Goal: Book appointment/travel/reservation

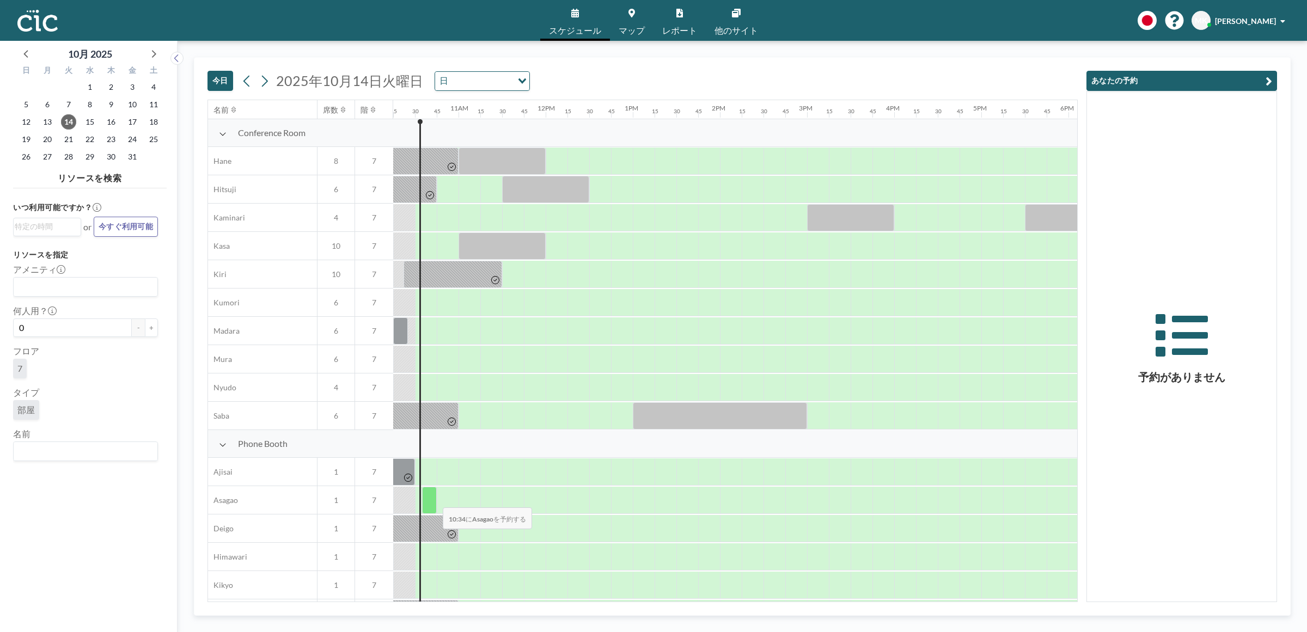
scroll to position [363, 893]
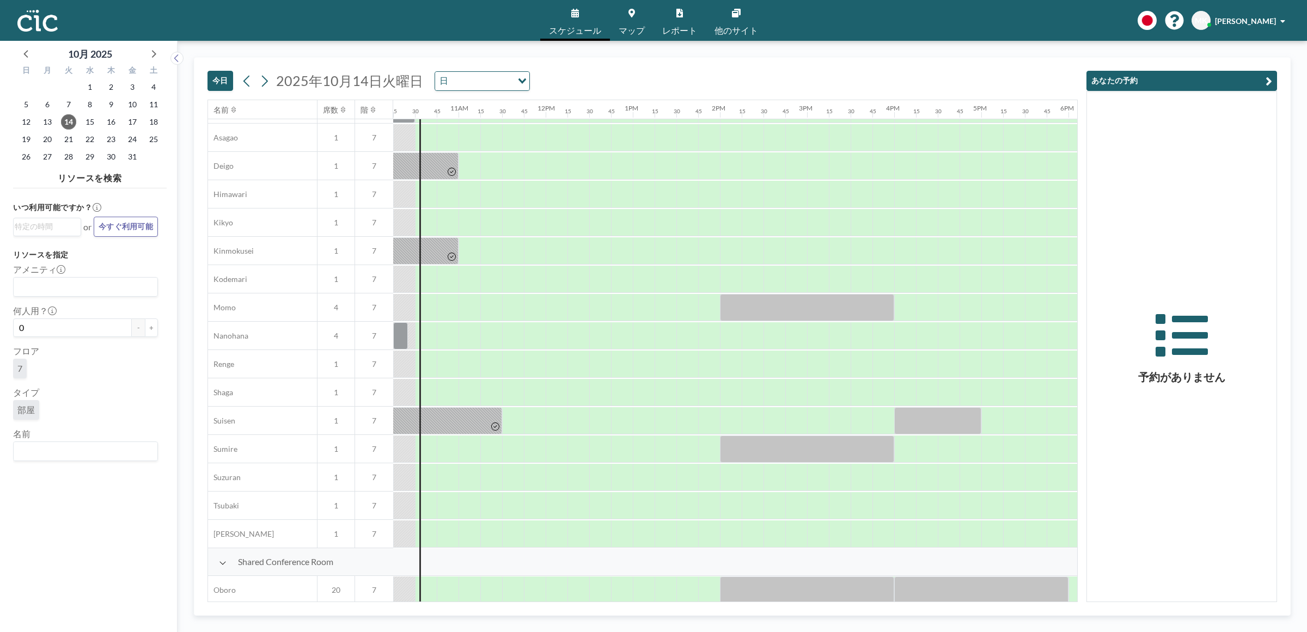
click at [621, 30] on span "マップ" at bounding box center [632, 30] width 26 height 9
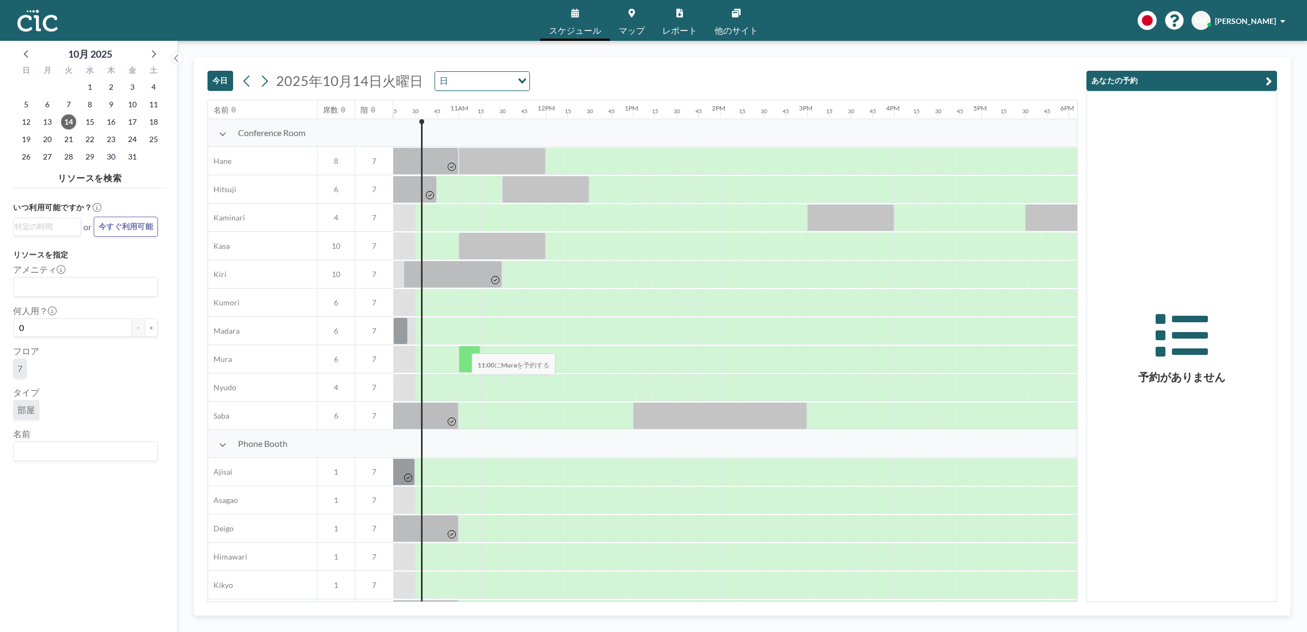
scroll to position [363, 893]
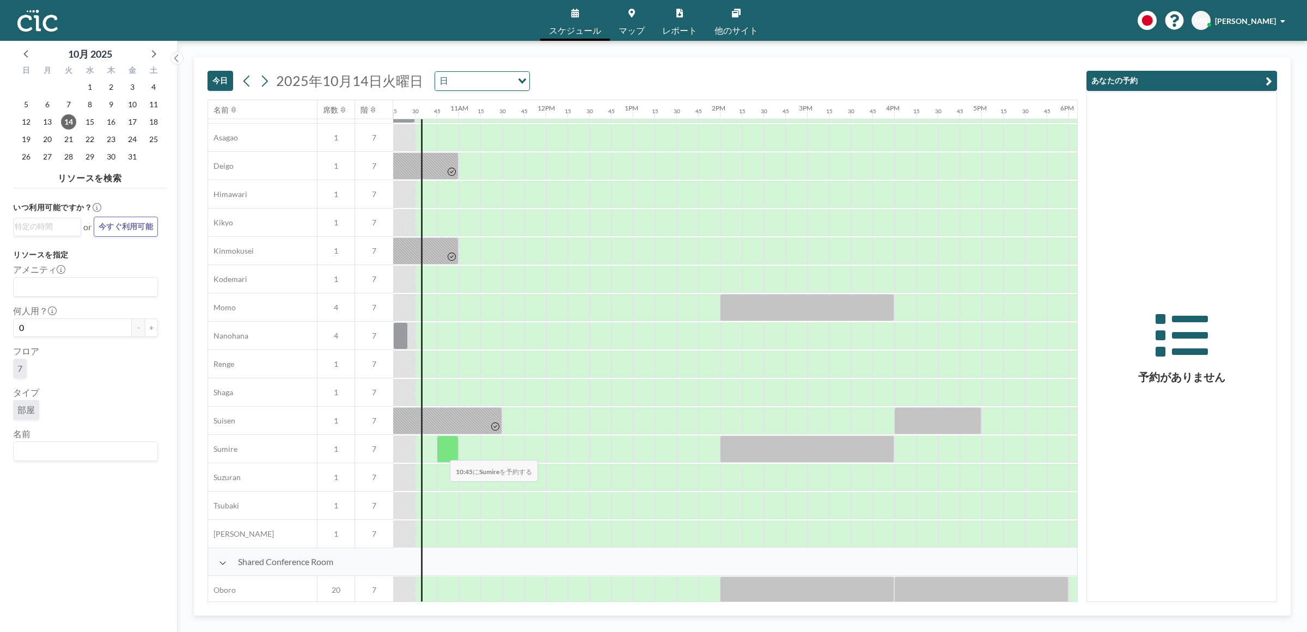
click at [441, 454] on div at bounding box center [448, 449] width 22 height 27
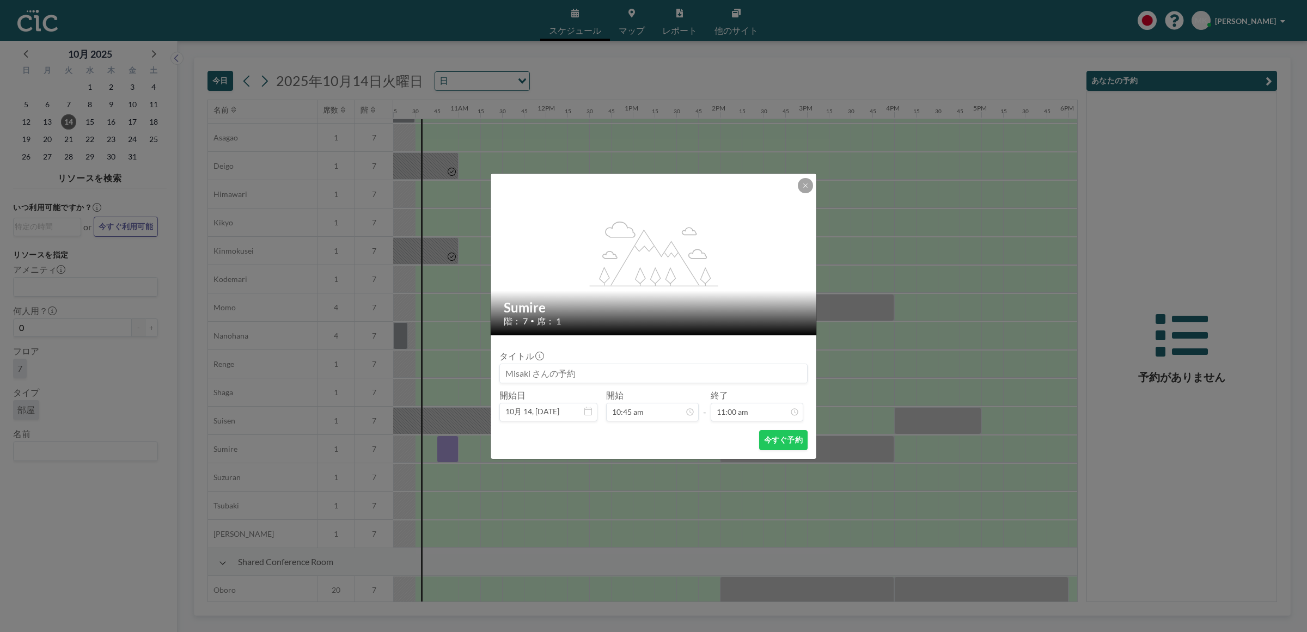
click at [805, 192] on div "flex-grow: 1.2;" at bounding box center [654, 255] width 327 height 162
click at [807, 180] on button at bounding box center [805, 185] width 15 height 15
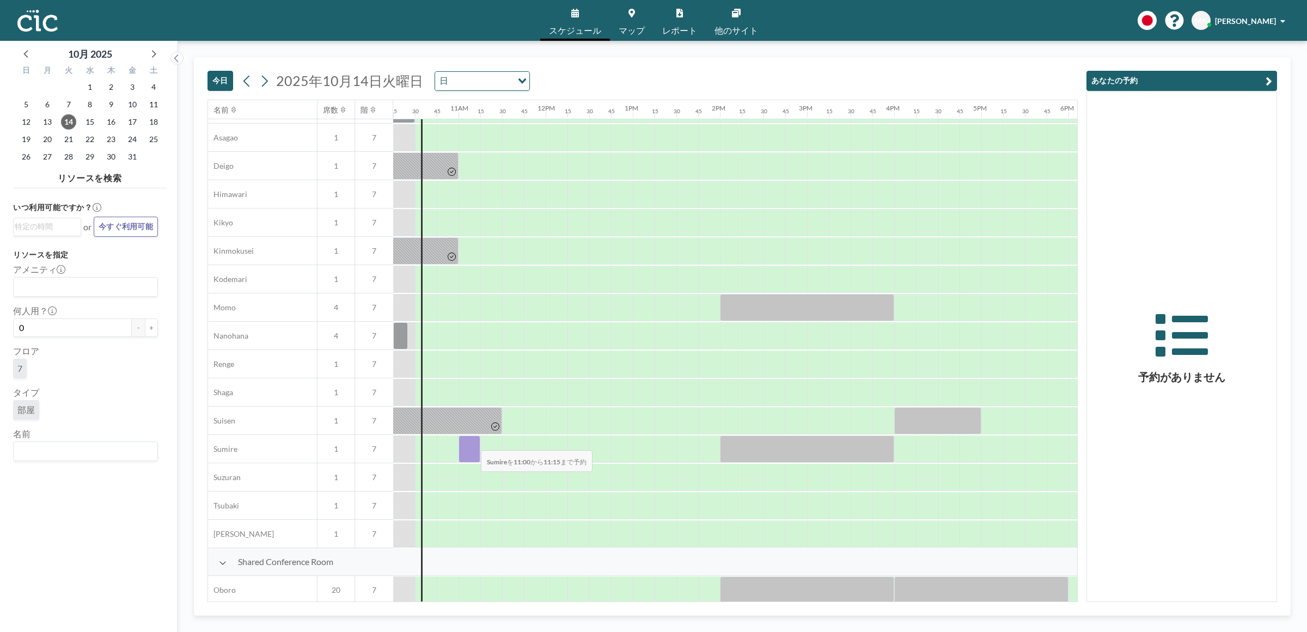
click at [472, 444] on div at bounding box center [470, 449] width 22 height 27
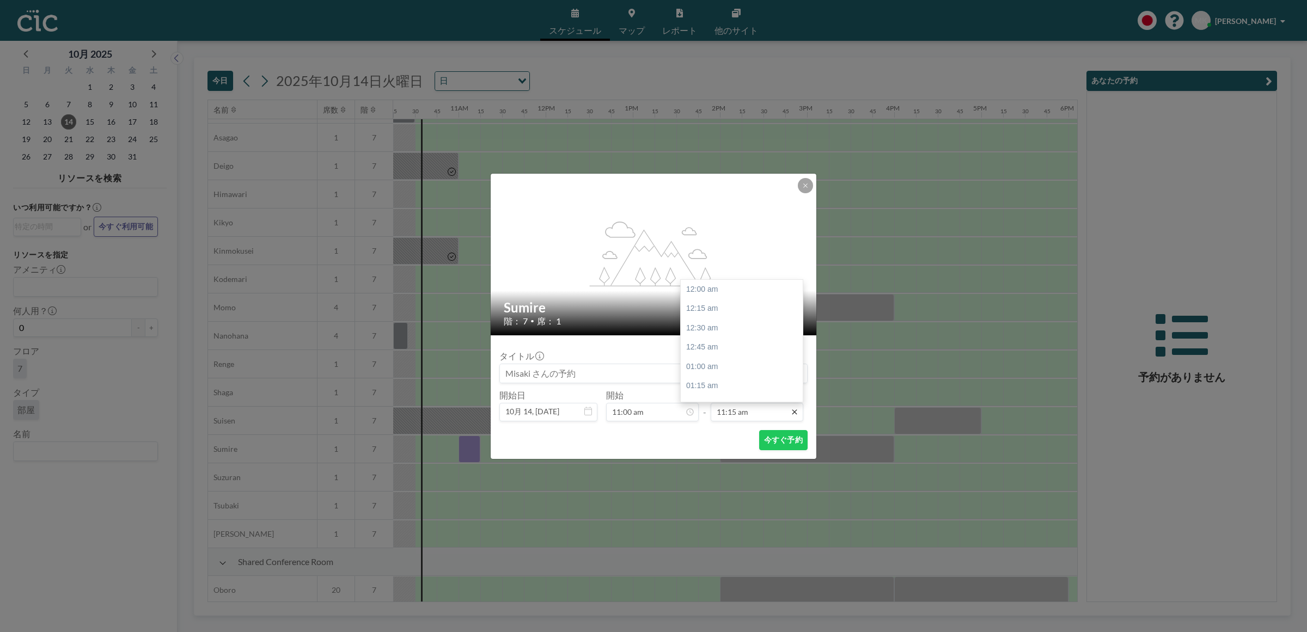
click at [794, 410] on icon at bounding box center [794, 412] width 9 height 9
click at [700, 344] on div "12:00 pm" at bounding box center [745, 349] width 129 height 20
type input "12:00 pm"
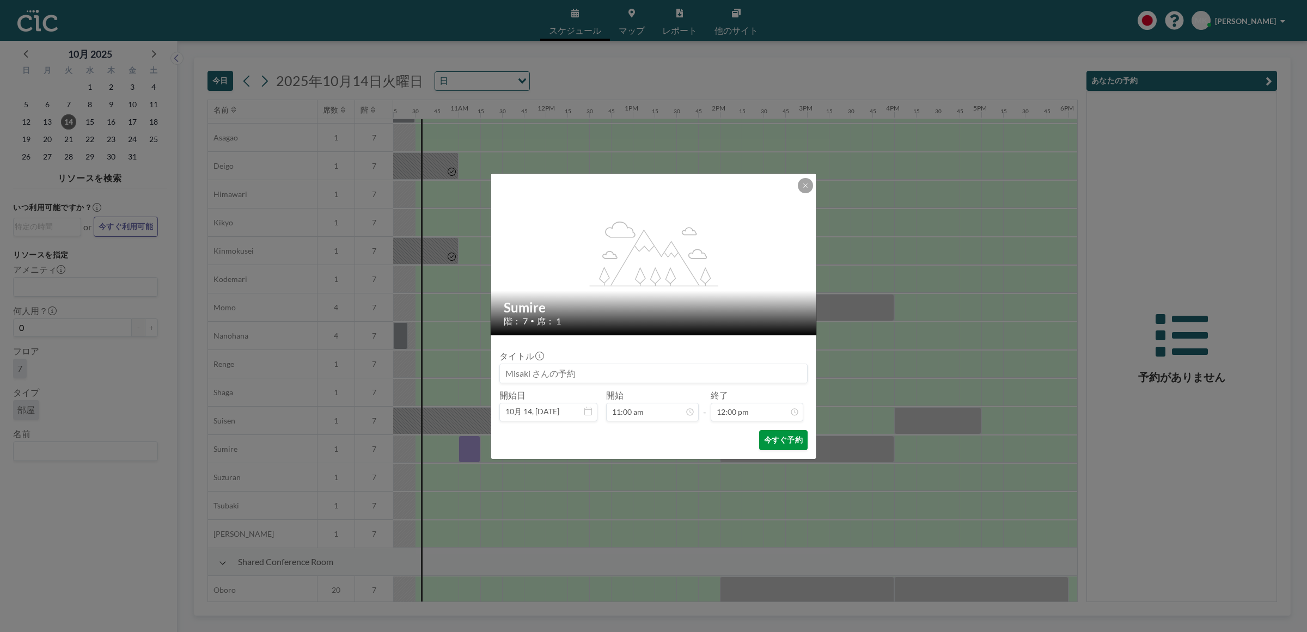
click at [777, 440] on button "今すぐ予約" at bounding box center [783, 440] width 48 height 20
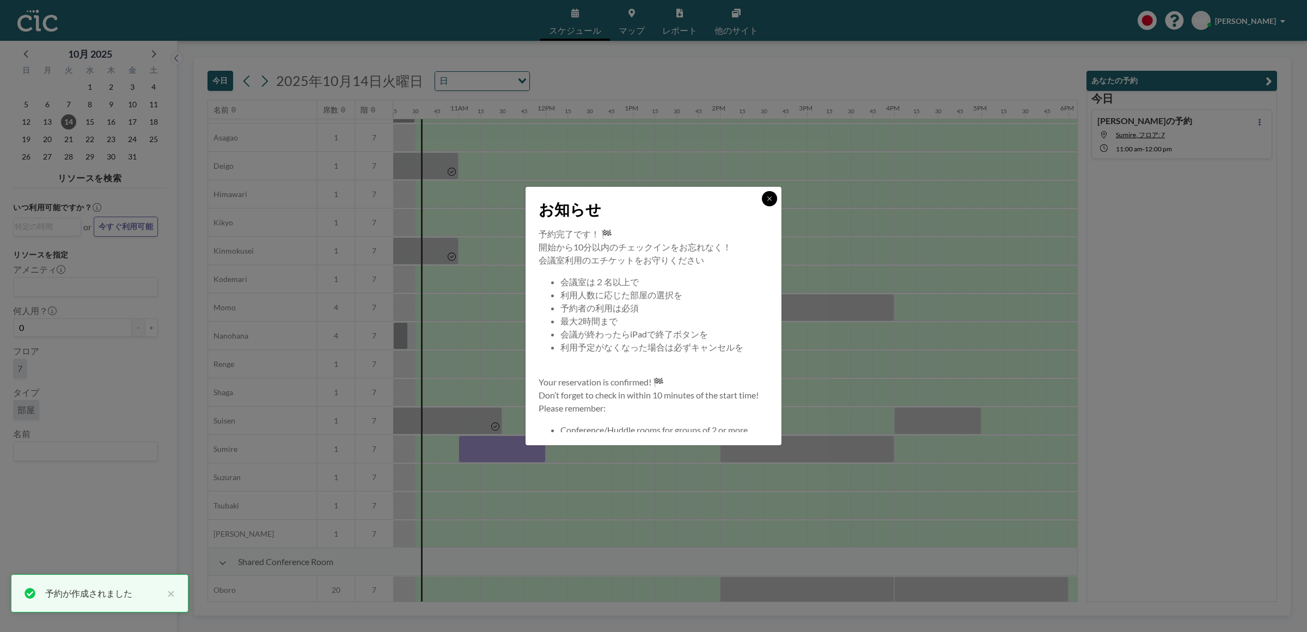
click at [772, 196] on icon at bounding box center [770, 199] width 7 height 7
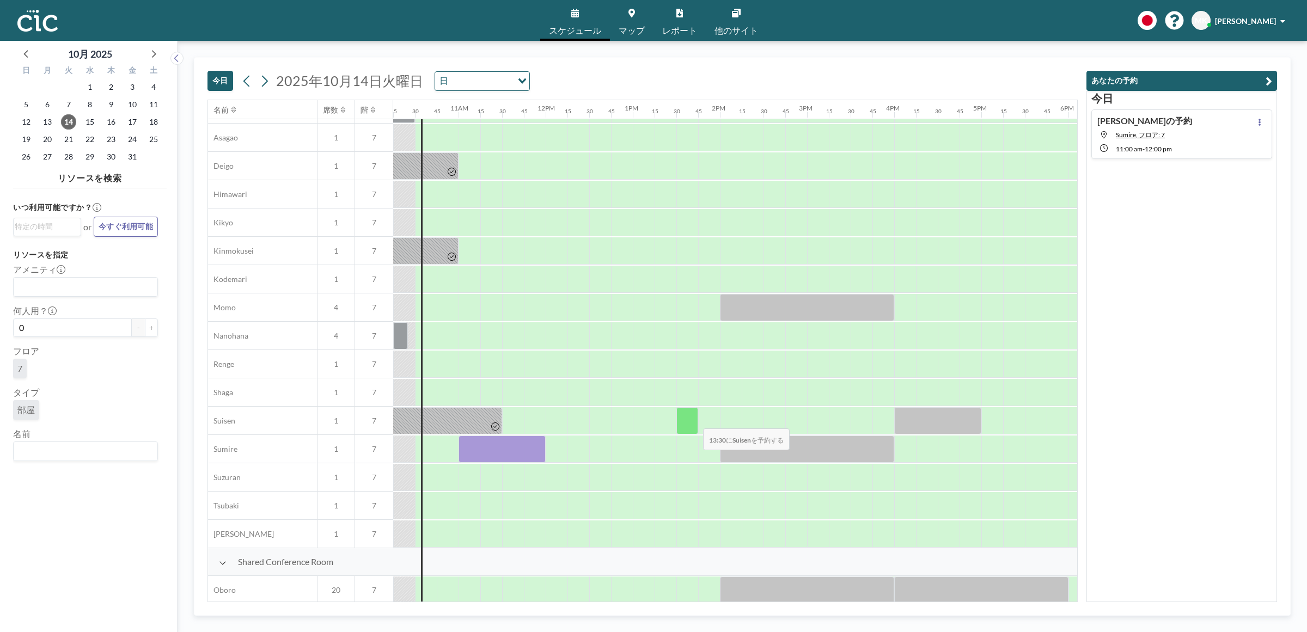
click at [695, 422] on div at bounding box center [688, 420] width 22 height 27
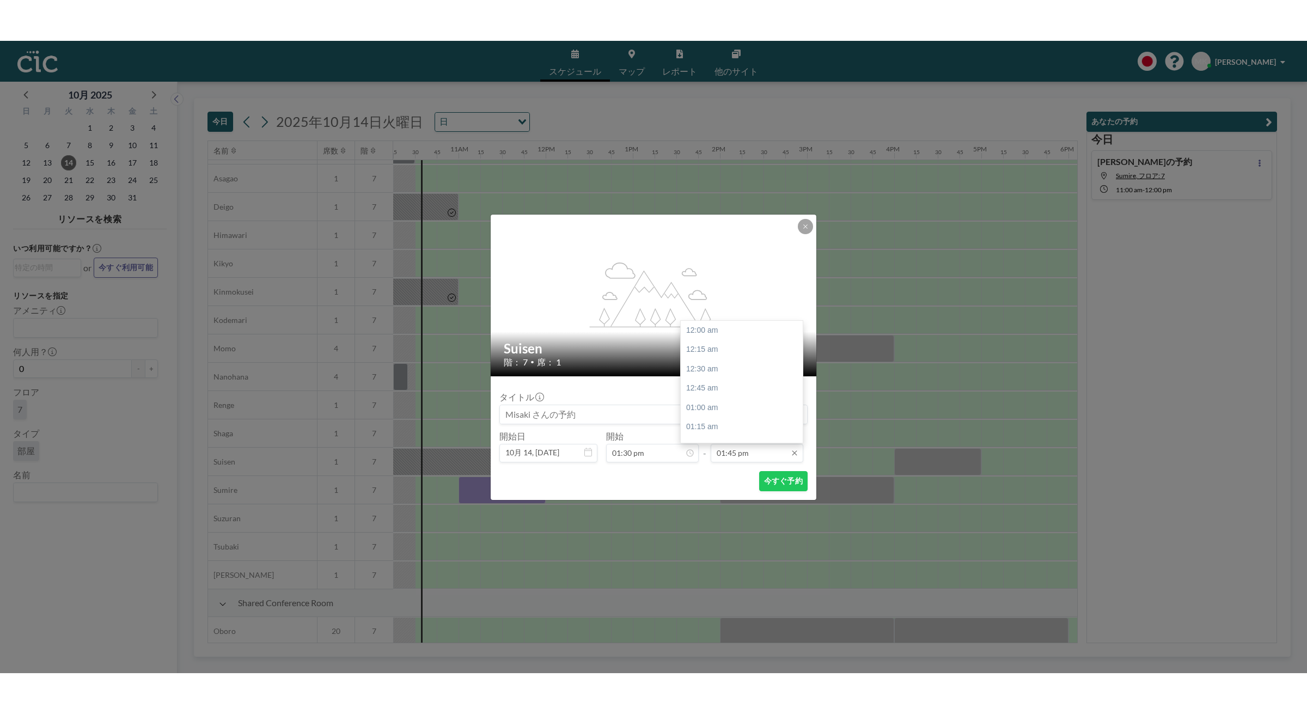
scroll to position [1066, 0]
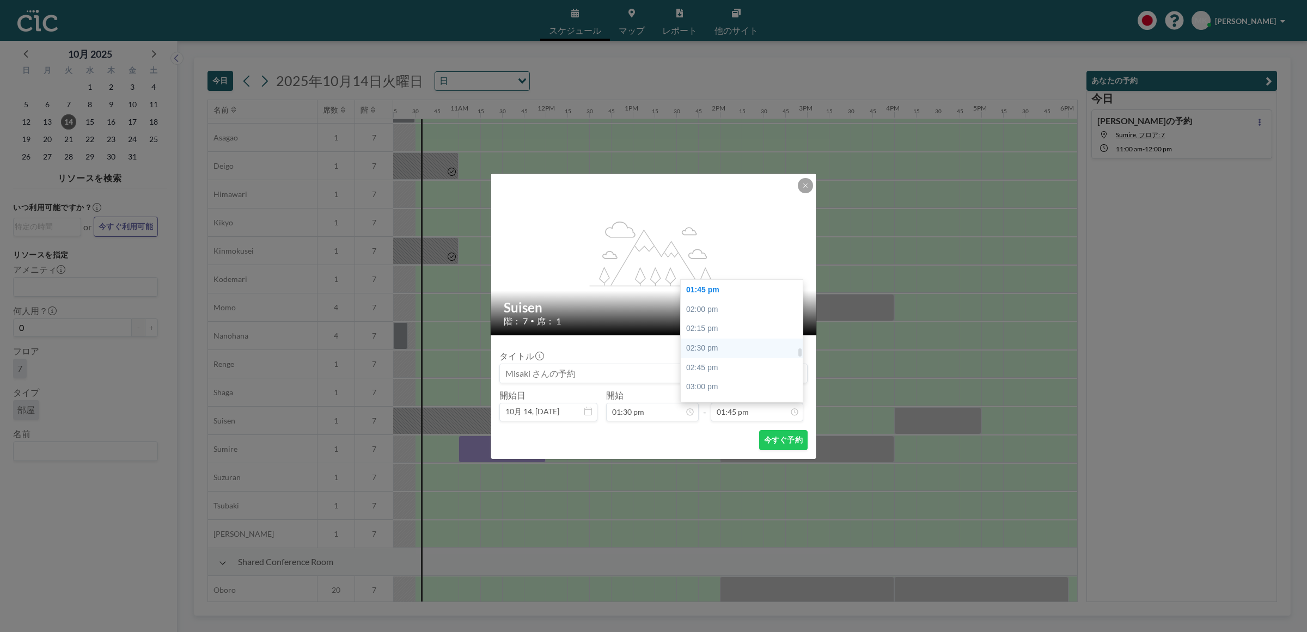
click at [712, 346] on div "02:30 pm" at bounding box center [745, 349] width 129 height 20
type input "02:30 pm"
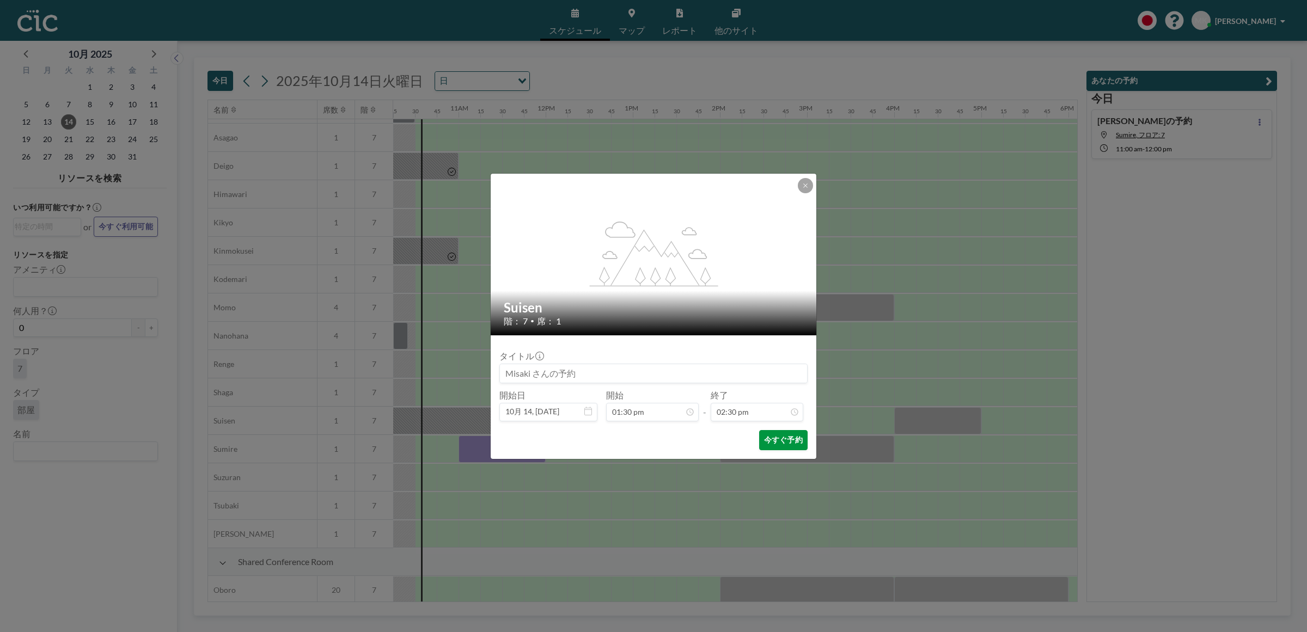
click at [783, 445] on button "今すぐ予約" at bounding box center [783, 440] width 48 height 20
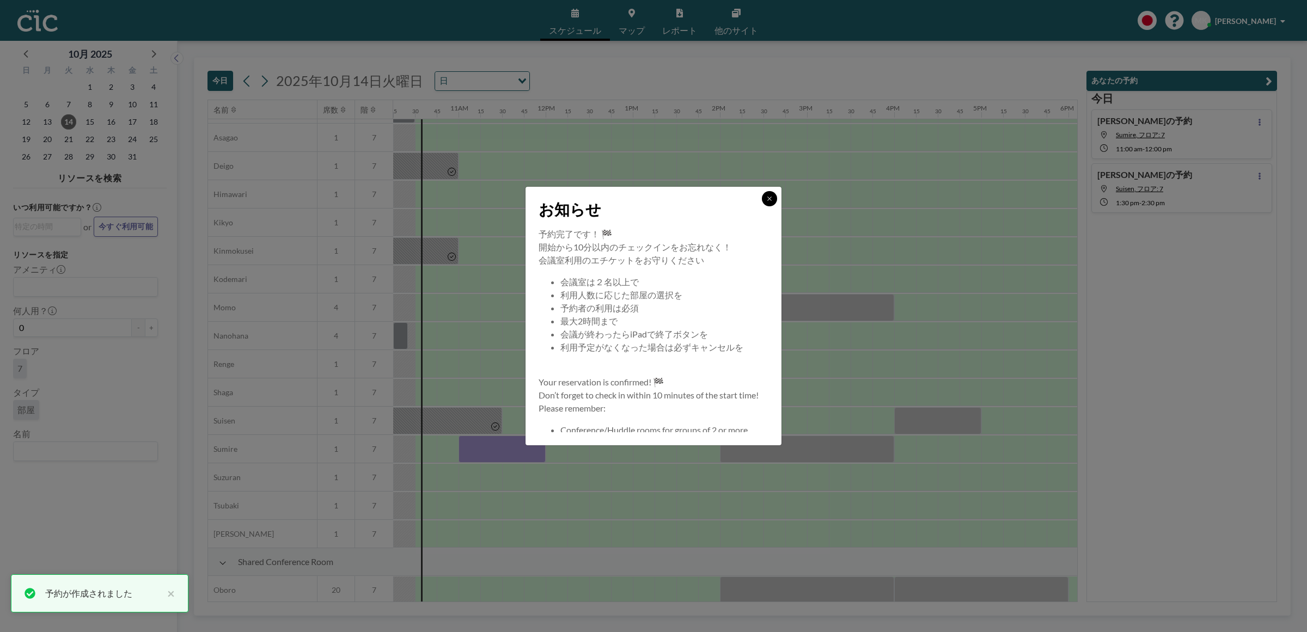
click at [770, 194] on button at bounding box center [769, 198] width 15 height 15
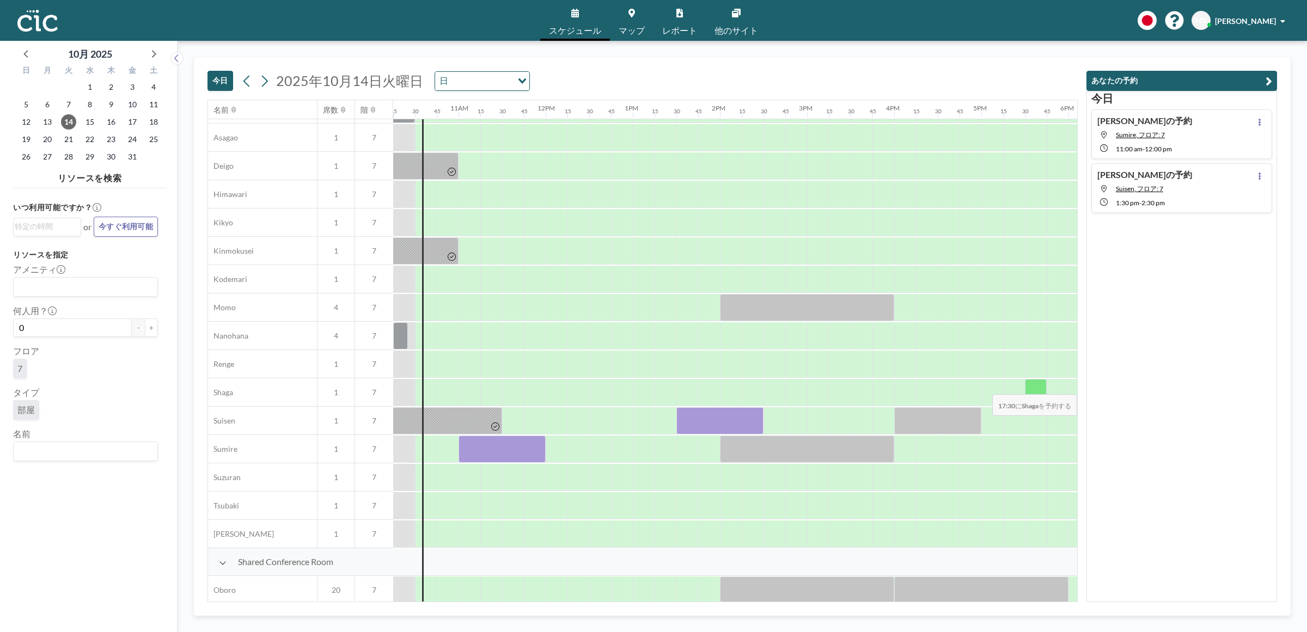
click at [1041, 388] on div at bounding box center [1036, 392] width 22 height 27
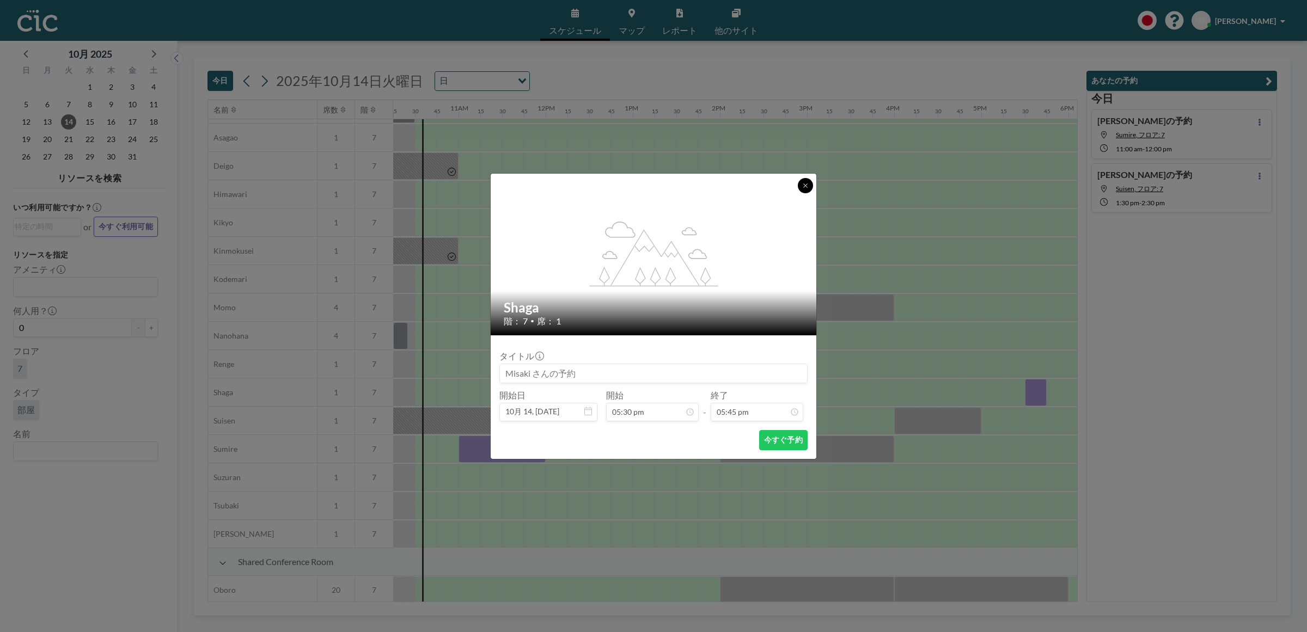
click at [804, 183] on icon at bounding box center [805, 186] width 7 height 7
